Goal: Check status: Check status

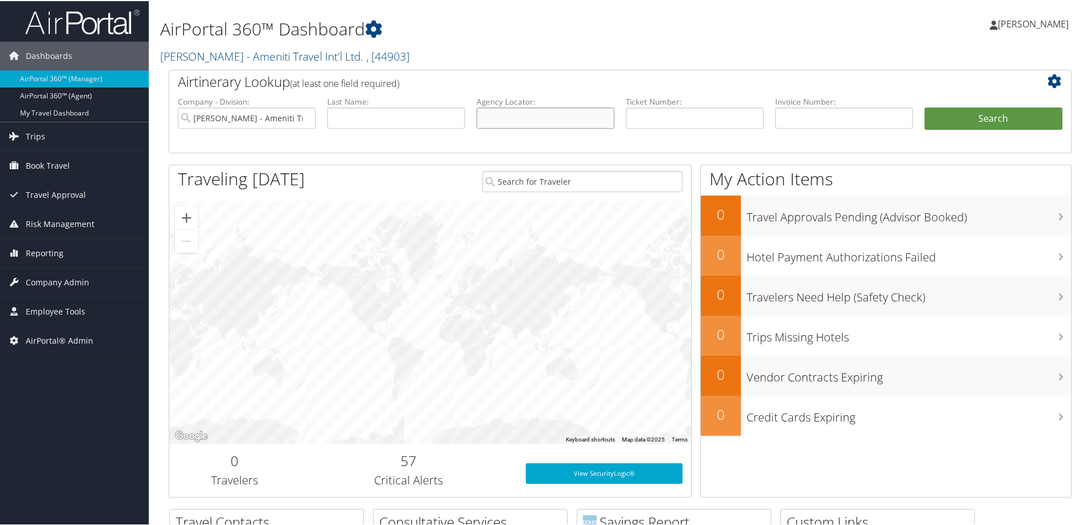
click at [550, 121] on input "text" at bounding box center [546, 116] width 138 height 21
type input "qfgbnm"
click at [925, 106] on button "Search" at bounding box center [994, 117] width 138 height 23
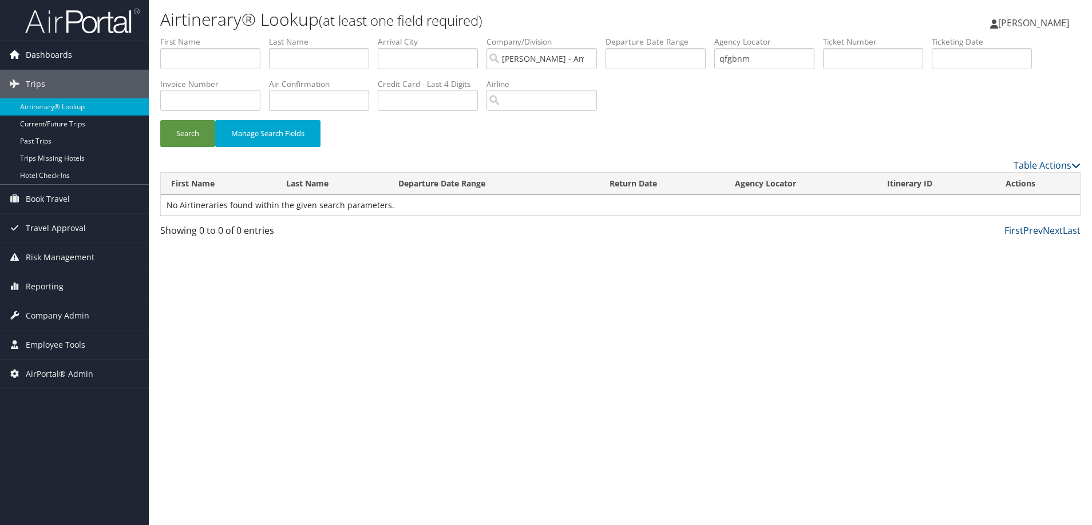
click at [77, 53] on link "Dashboards" at bounding box center [74, 55] width 149 height 29
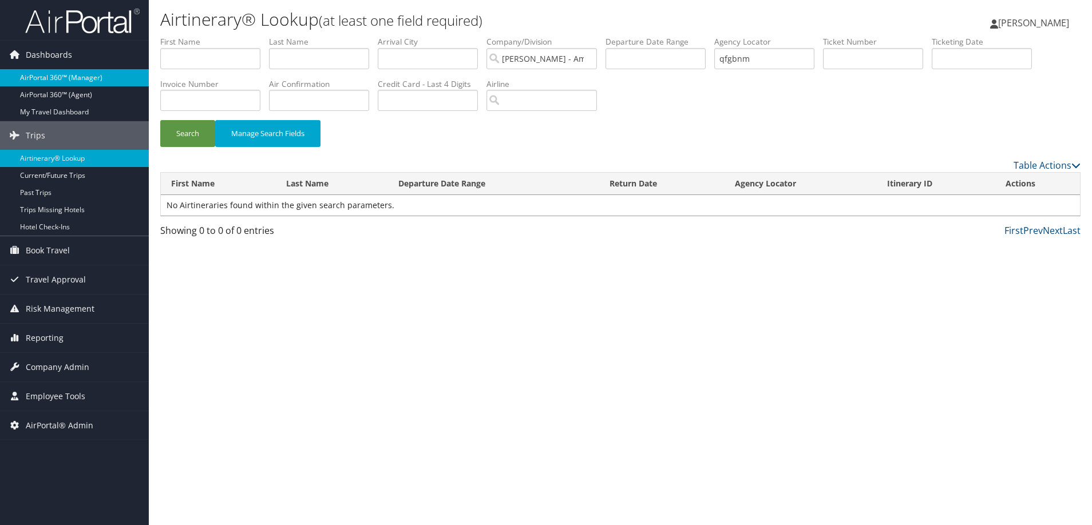
click at [59, 77] on link "AirPortal 360™ (Manager)" at bounding box center [74, 77] width 149 height 17
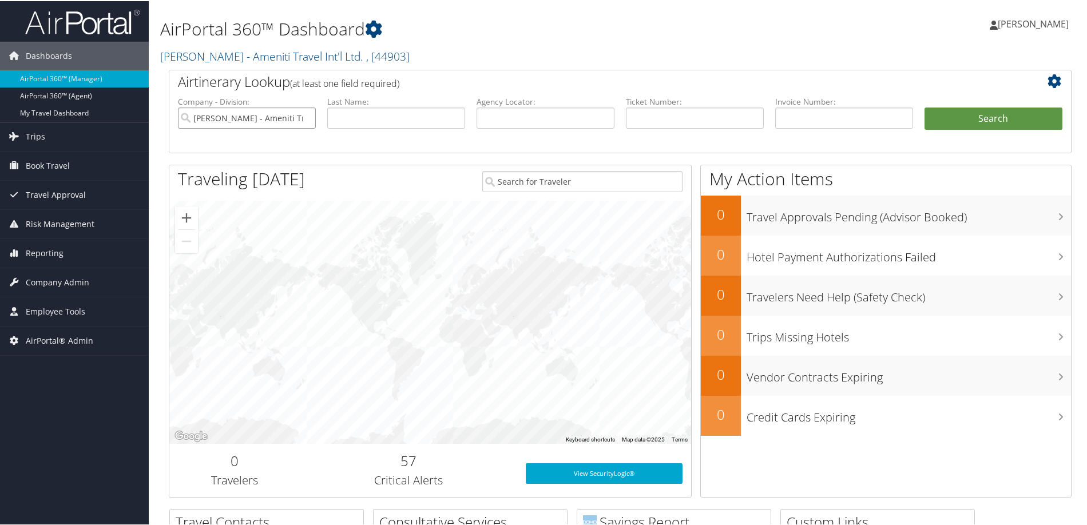
click at [256, 116] on input "[PERSON_NAME] - Ameniti Travel Int'l Ltd." at bounding box center [247, 116] width 138 height 21
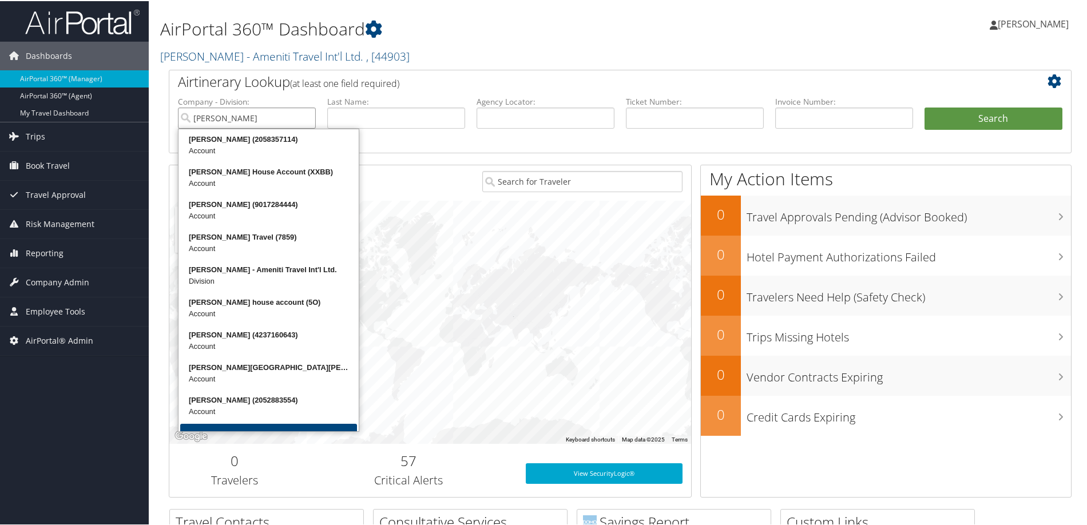
type input "[PERSON_NAME]"
